Goal: Task Accomplishment & Management: Manage account settings

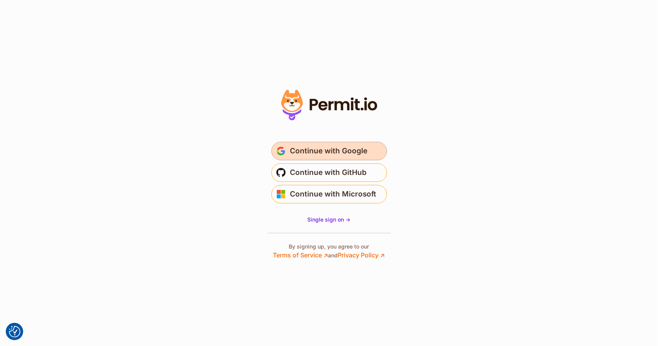
click at [337, 148] on span "Continue with Google" at bounding box center [328, 151] width 77 height 12
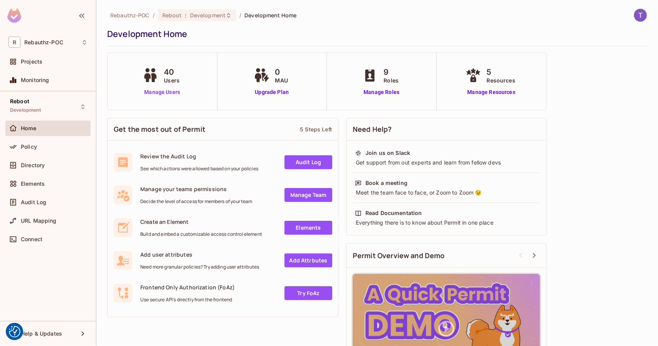
click at [155, 95] on link "Manage Users" at bounding box center [162, 92] width 43 height 8
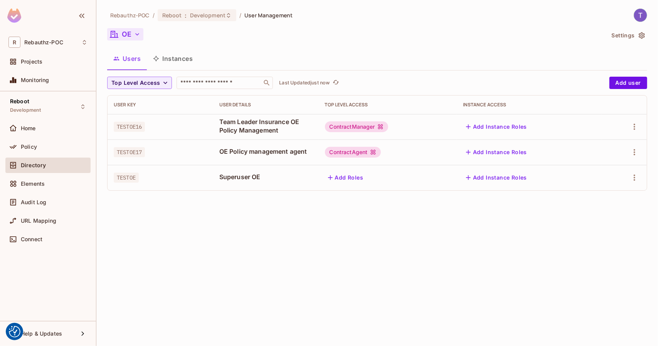
click at [137, 38] on button "OE" at bounding box center [125, 34] width 36 height 12
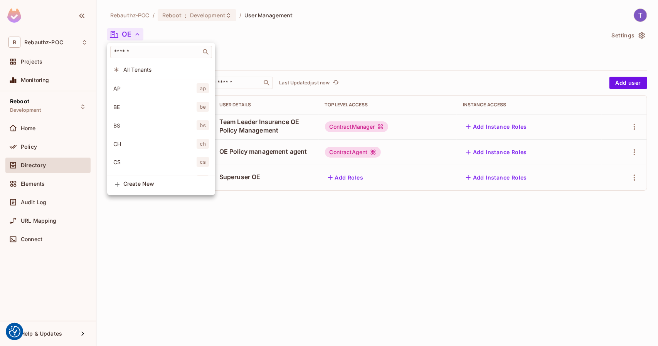
click at [379, 288] on div at bounding box center [329, 173] width 658 height 346
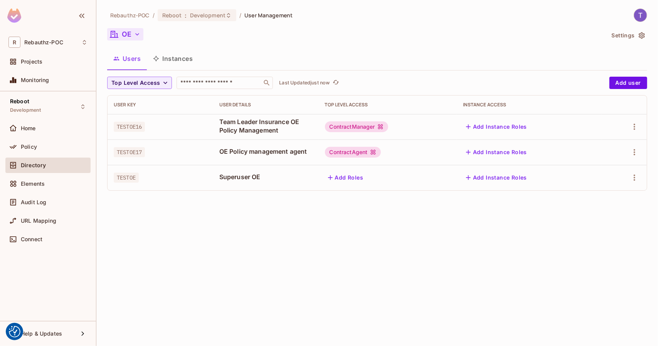
click at [392, 227] on div "Rebauthz-POC / Reboot : Development / User Management OE Settings Users Instanc…" at bounding box center [377, 173] width 562 height 346
drag, startPoint x: 147, startPoint y: 154, endPoint x: 114, endPoint y: 151, distance: 33.6
click at [114, 151] on div "TESTOE17" at bounding box center [160, 152] width 93 height 8
click at [134, 35] on icon "button" at bounding box center [137, 34] width 8 height 8
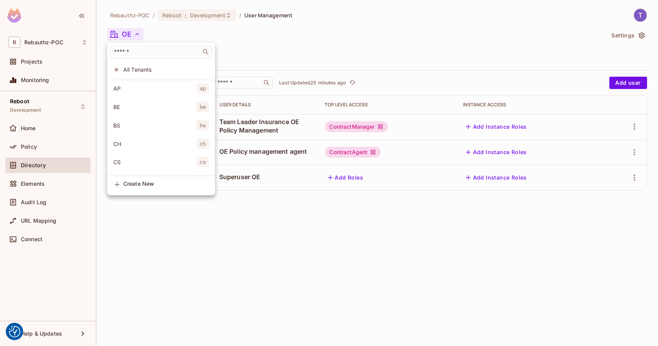
click at [287, 214] on div at bounding box center [329, 173] width 658 height 346
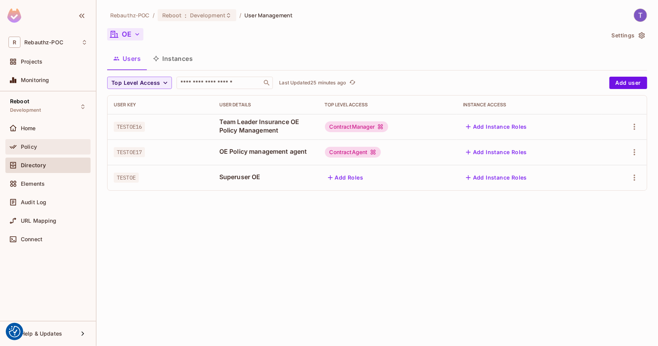
click at [32, 144] on span "Policy" at bounding box center [29, 147] width 16 height 6
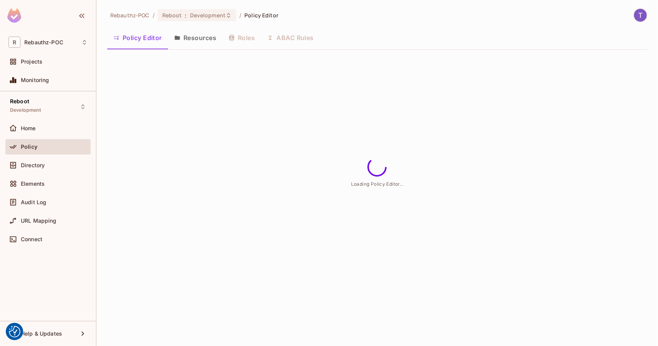
click at [241, 40] on button "Roles" at bounding box center [241, 37] width 39 height 19
